Goal: Communication & Community: Share content

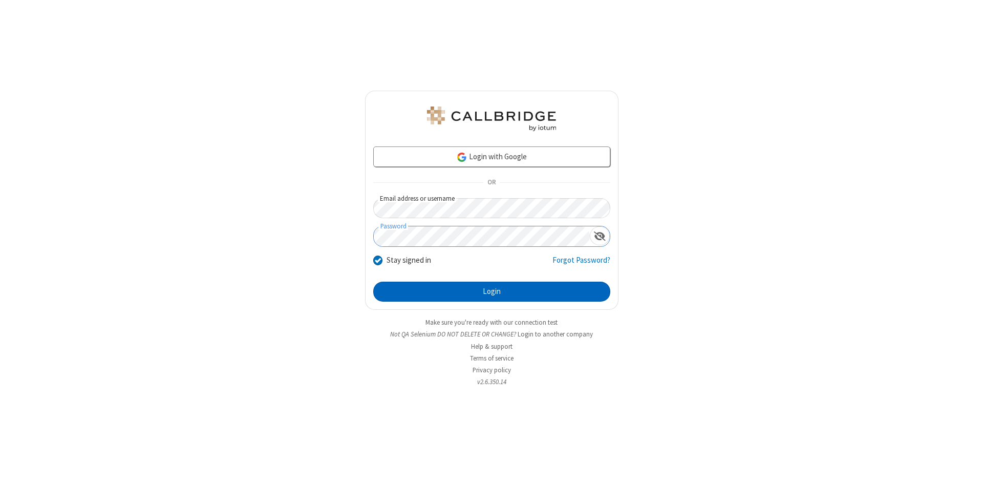
click at [491, 292] on button "Login" at bounding box center [491, 291] width 237 height 20
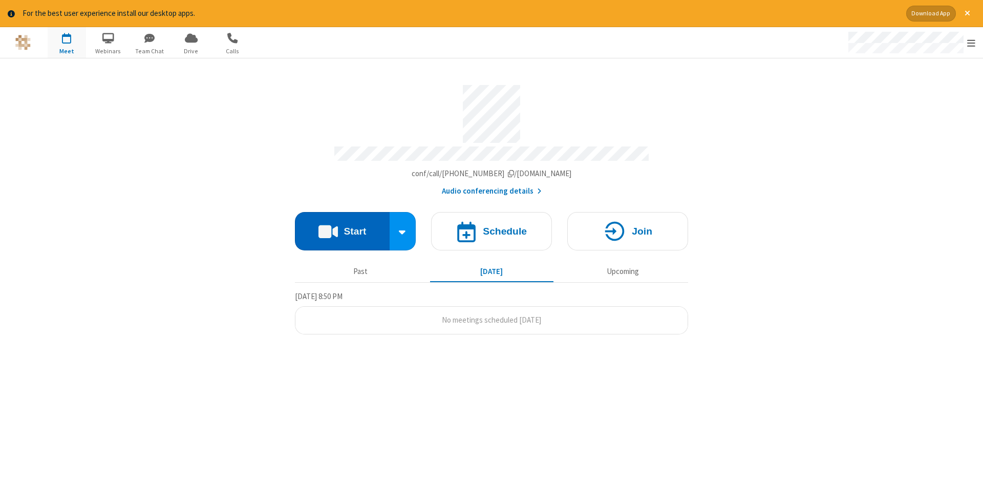
click at [342, 227] on button "Start" at bounding box center [342, 231] width 95 height 38
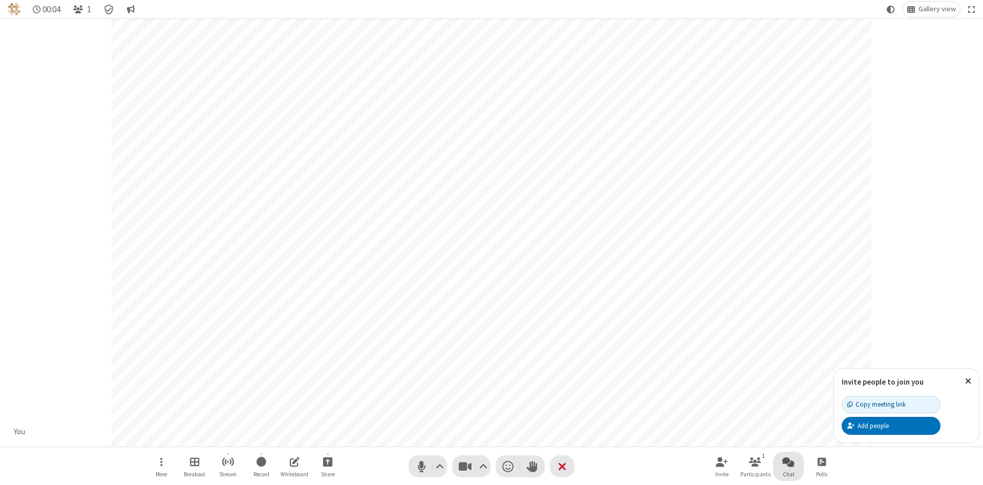
click at [788, 461] on span "Open chat" at bounding box center [788, 461] width 12 height 13
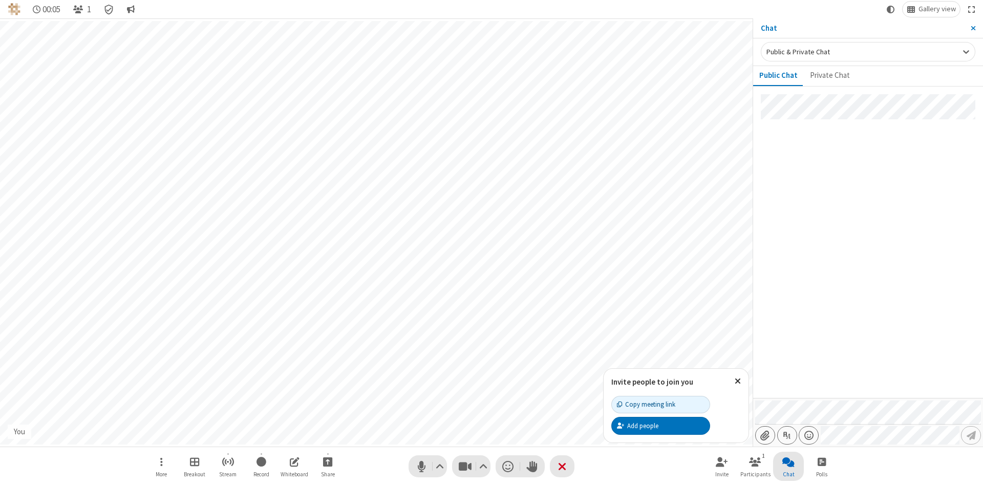
type input "C:\fakepath\doc_test.docx"
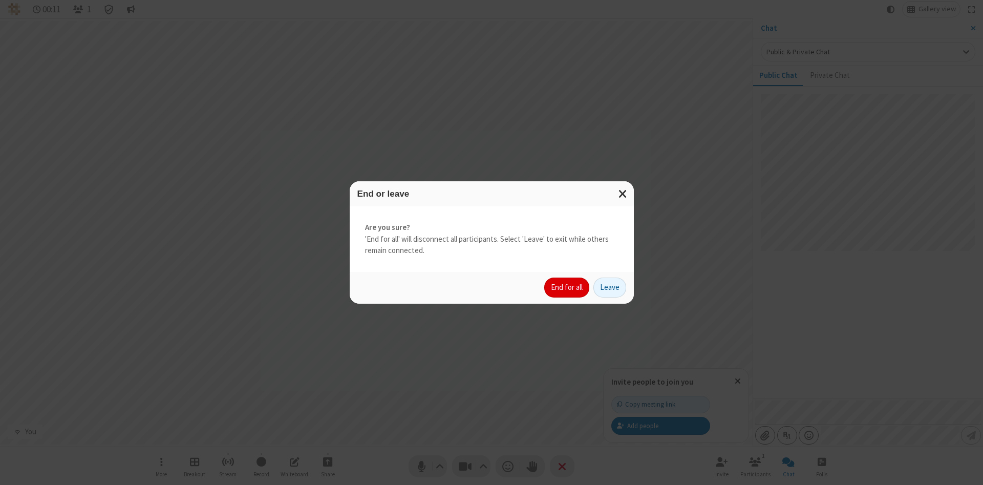
click at [567, 287] on button "End for all" at bounding box center [566, 287] width 45 height 20
